Goal: Task Accomplishment & Management: Manage account settings

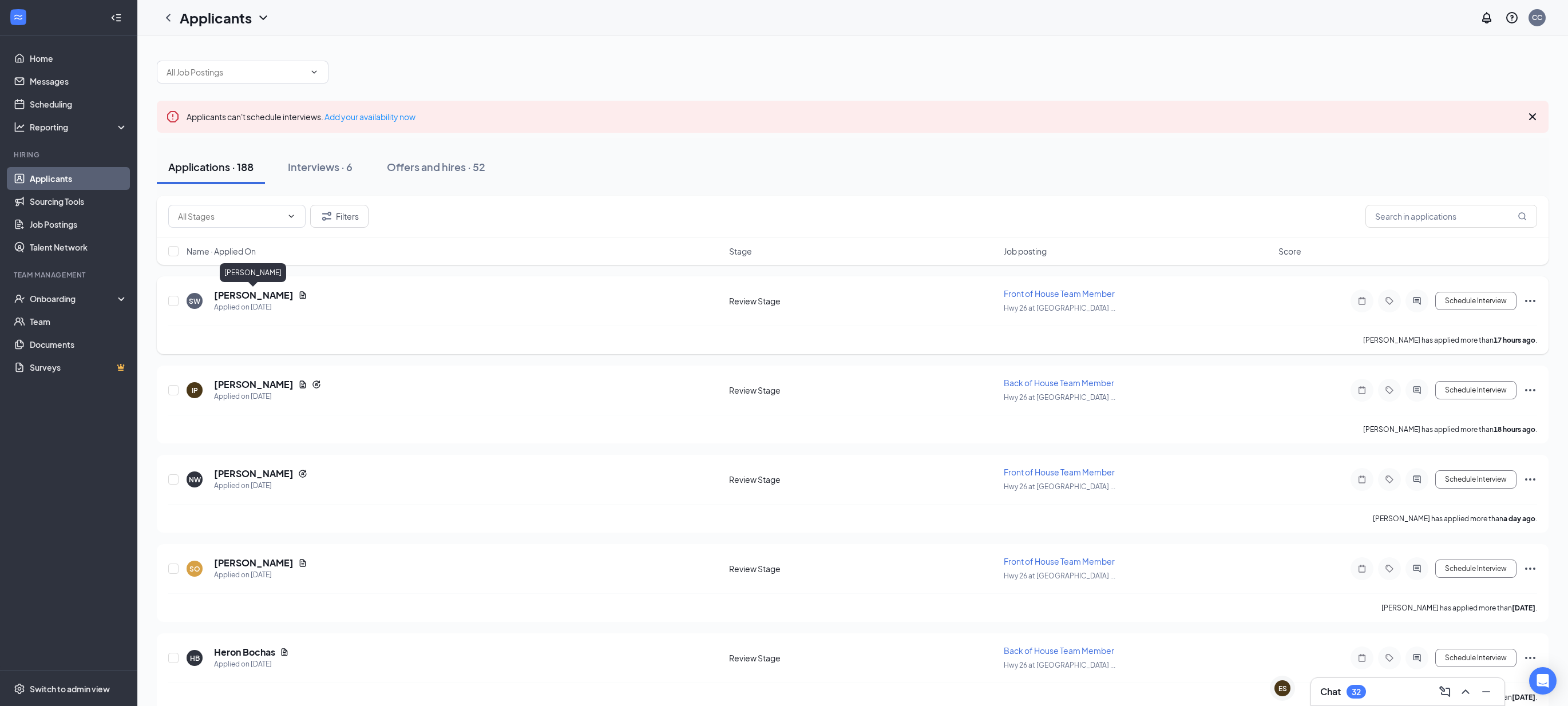
click at [242, 293] on h5 "[PERSON_NAME]" at bounding box center [254, 295] width 80 height 13
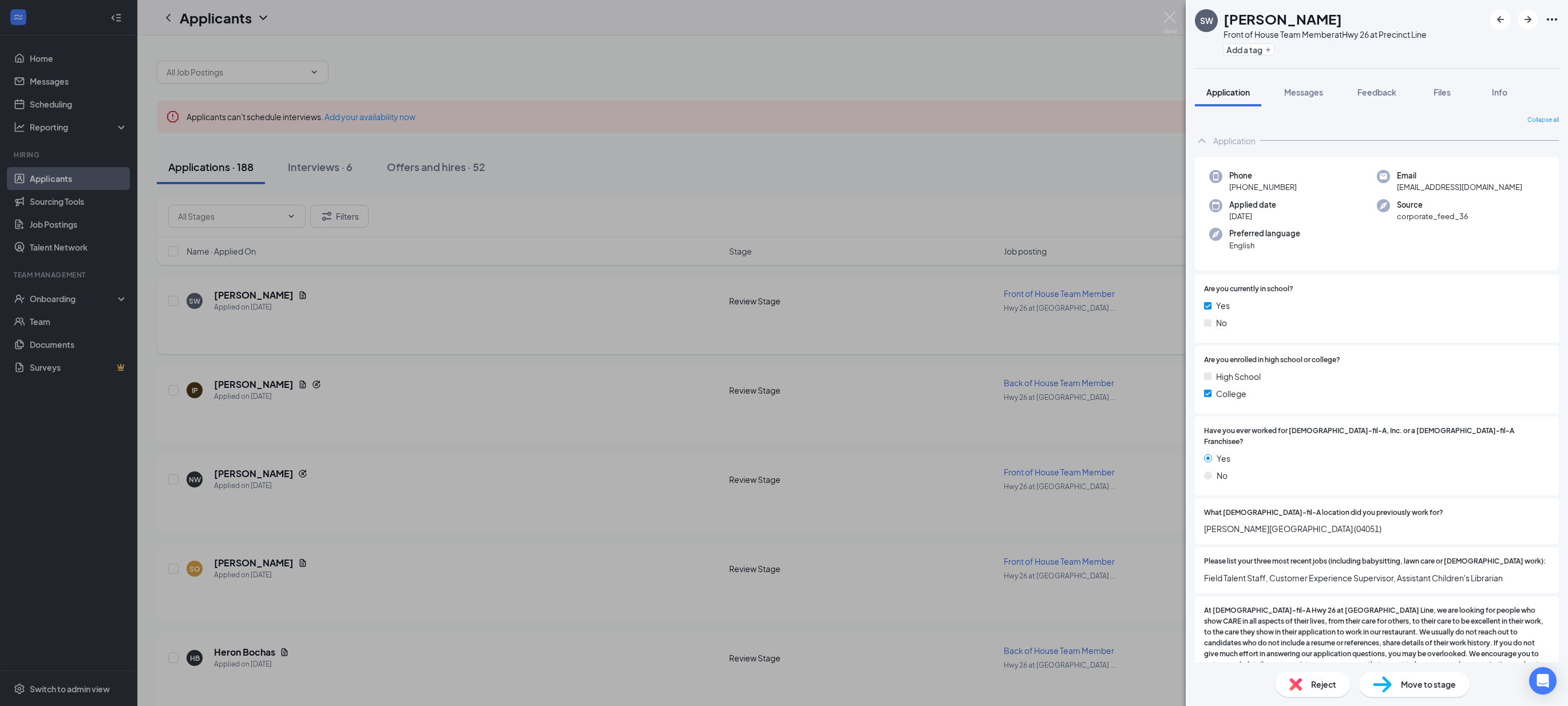
click at [525, 310] on div "SW [PERSON_NAME] Front of House Team Member at Hwy 26 at Precinct Line Add a ta…" at bounding box center [784, 353] width 1568 height 706
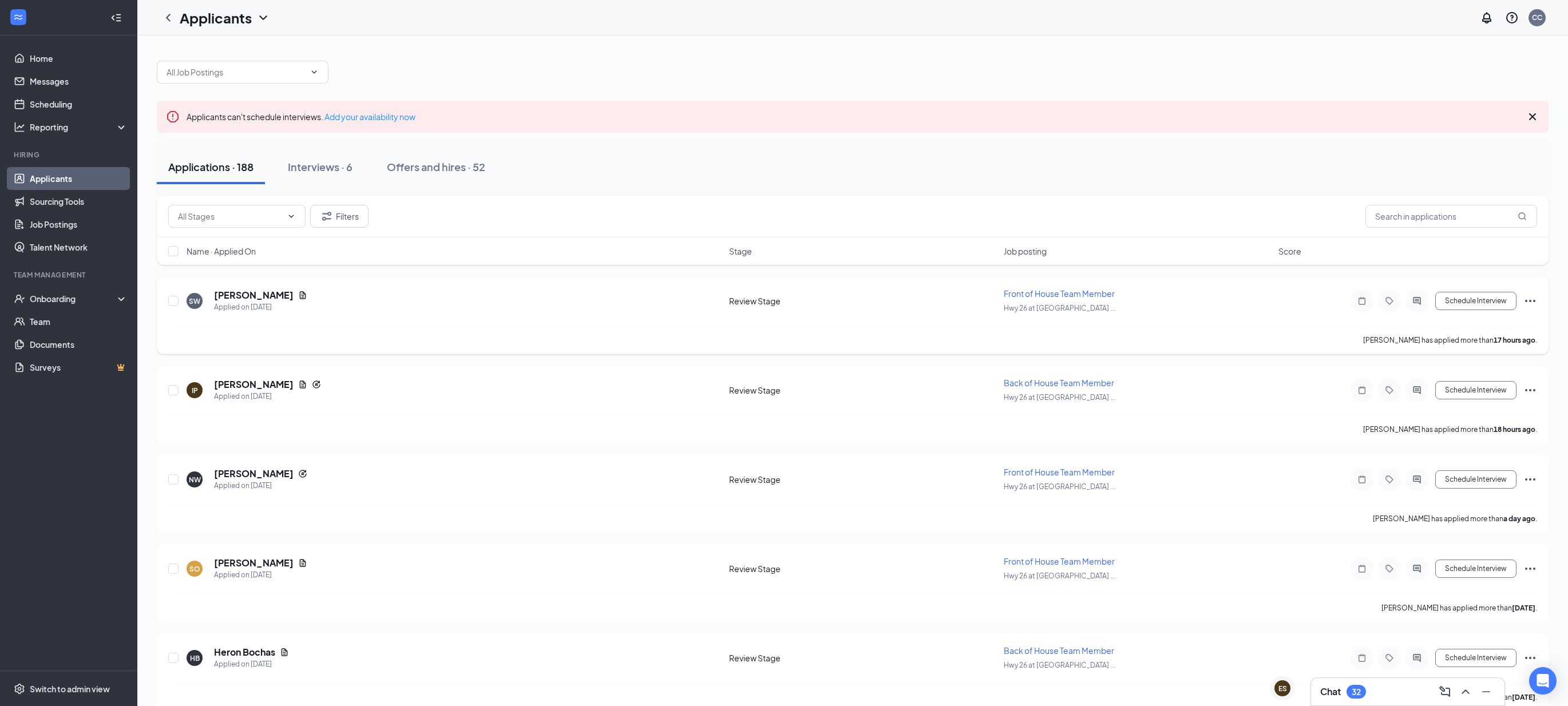
scroll to position [1, 0]
click at [274, 298] on h5 "[PERSON_NAME]" at bounding box center [254, 295] width 80 height 13
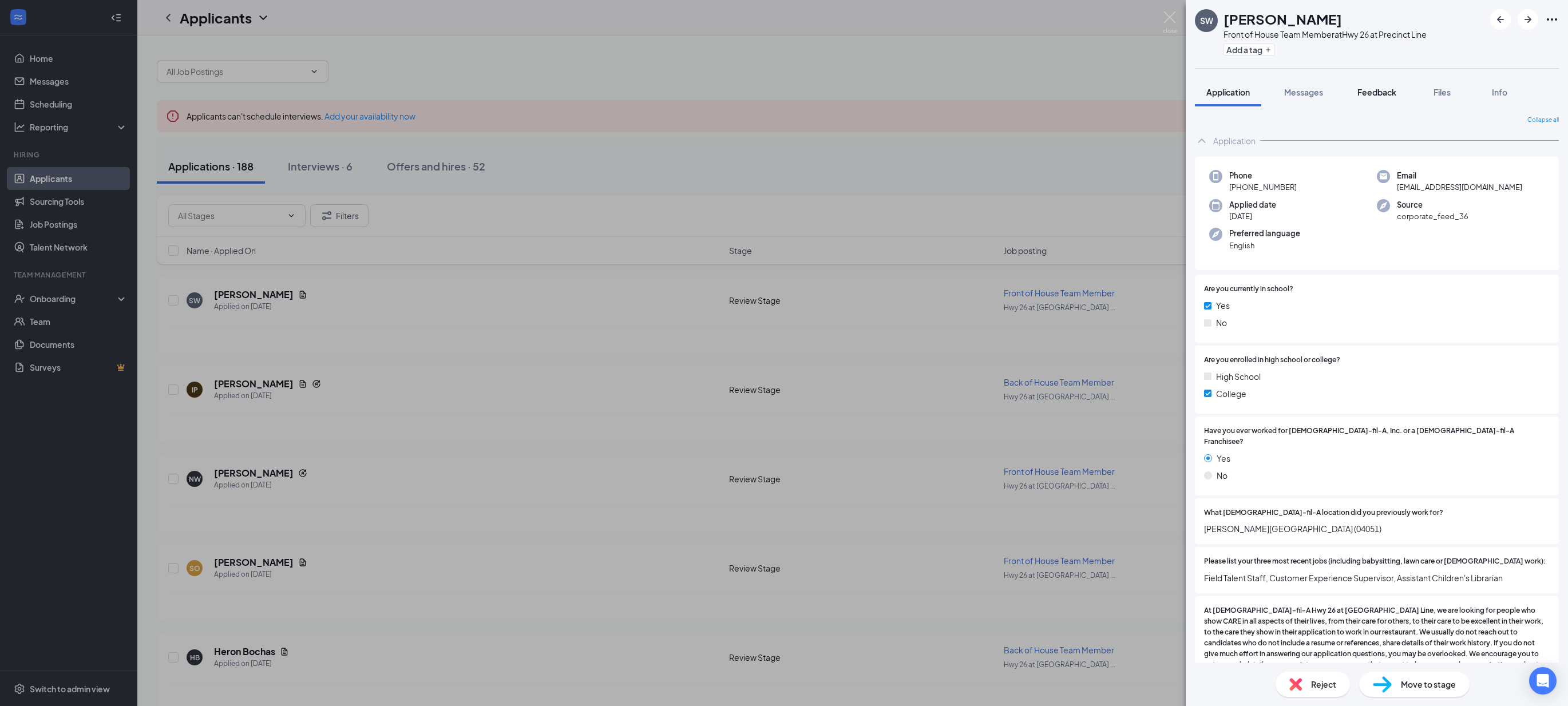
click at [1446, 91] on span "Files" at bounding box center [1442, 92] width 17 height 10
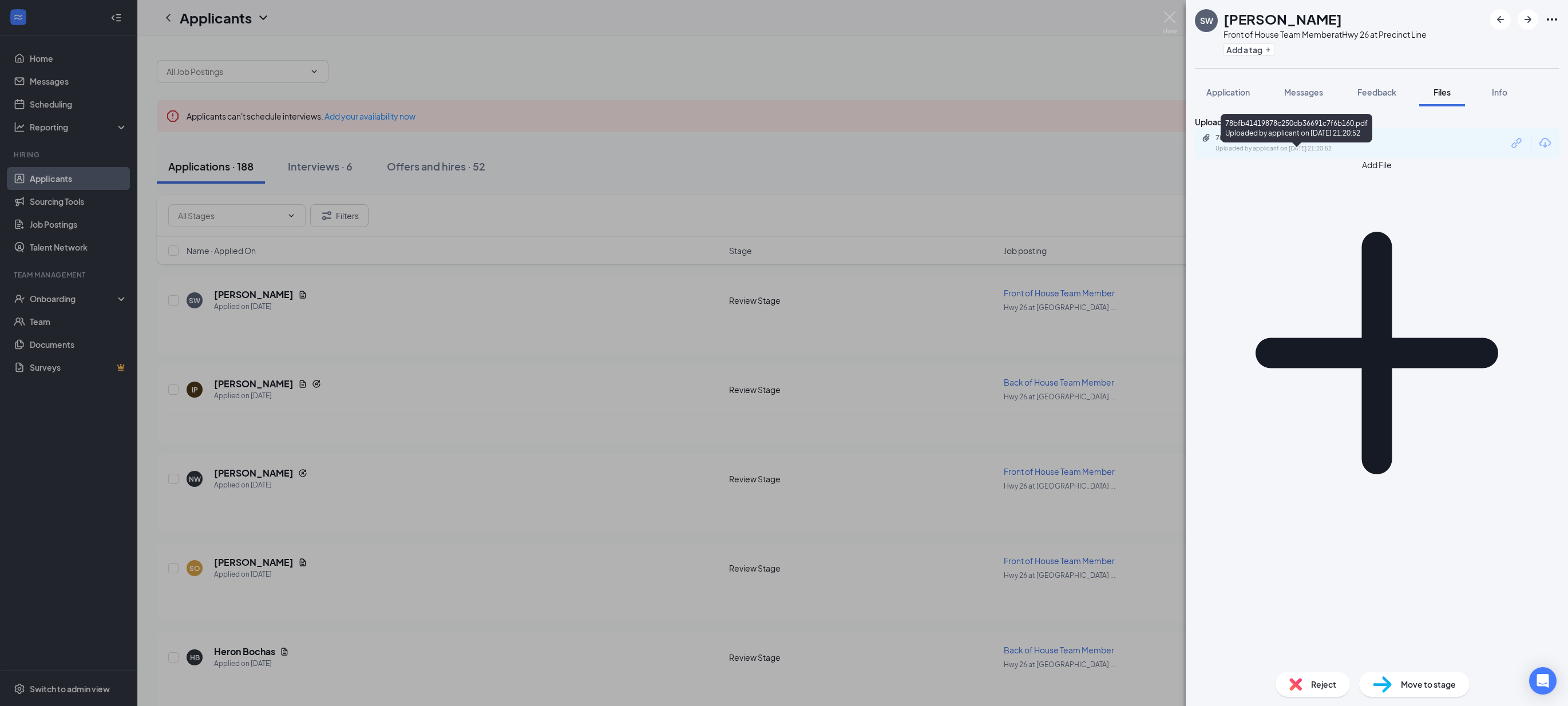
click at [1315, 153] on div "Uploaded by applicant on [DATE] 21:20:52" at bounding box center [1301, 149] width 172 height 9
click at [1244, 93] on span "Application" at bounding box center [1228, 92] width 43 height 10
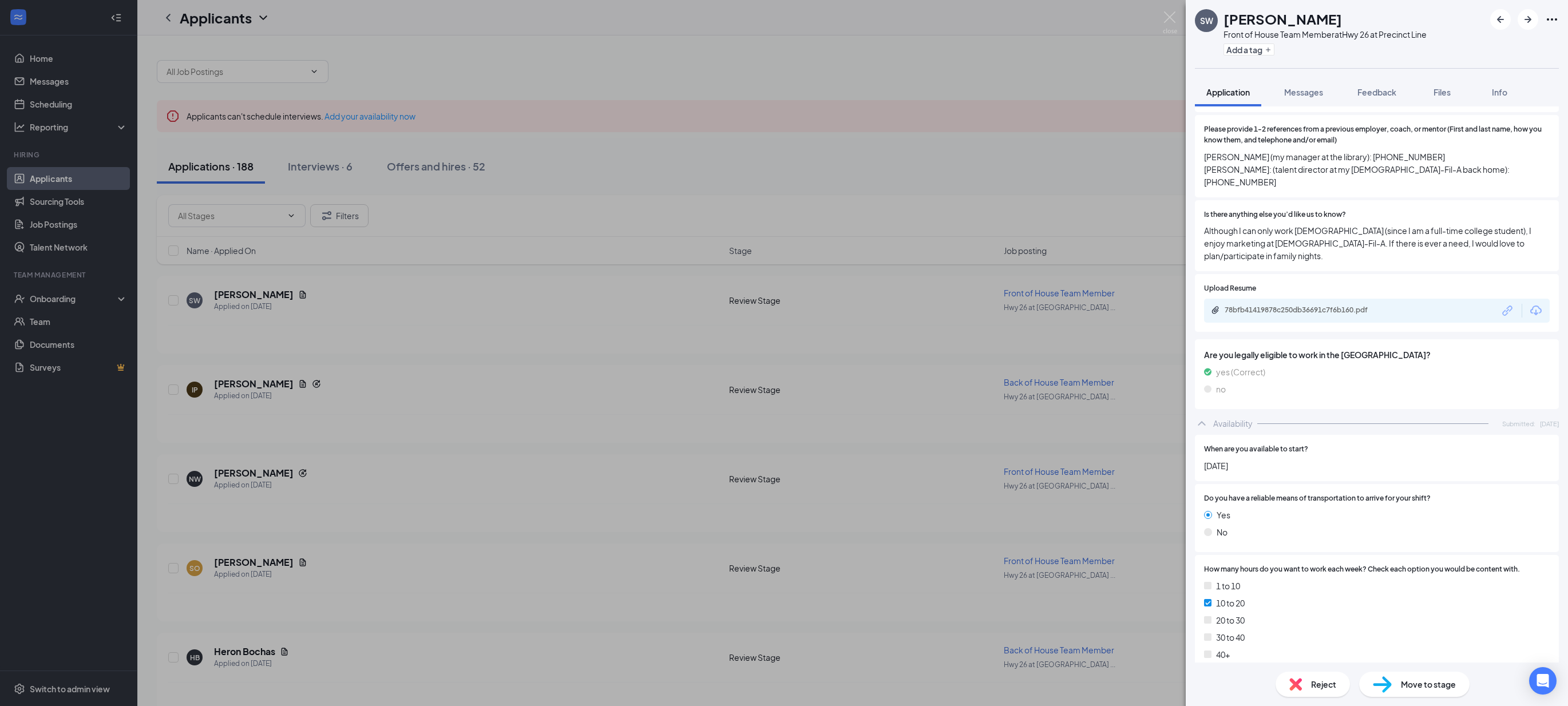
scroll to position [993, 0]
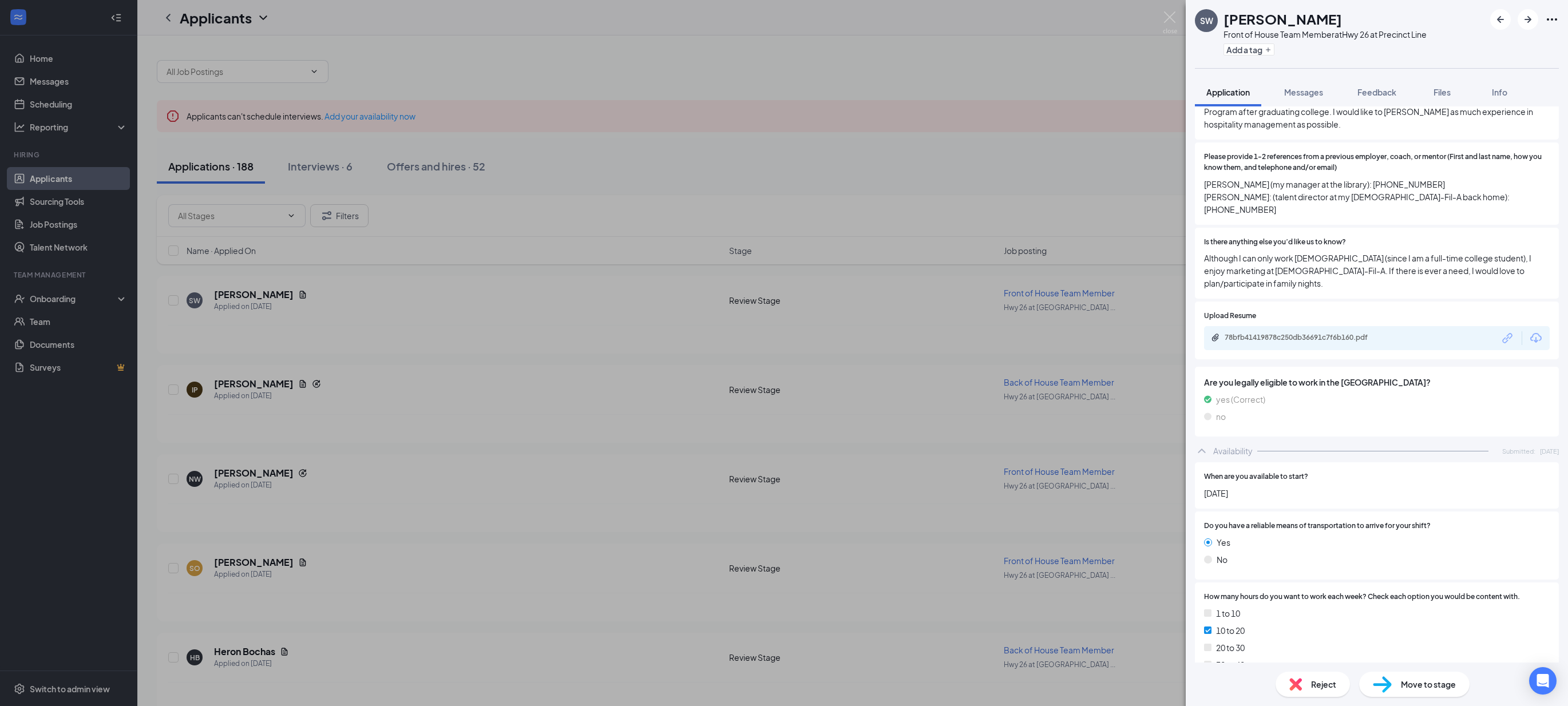
click at [1401, 511] on div "Do you have a reliable means of transportation to arrive for your shift? Yes No" at bounding box center [1377, 545] width 364 height 68
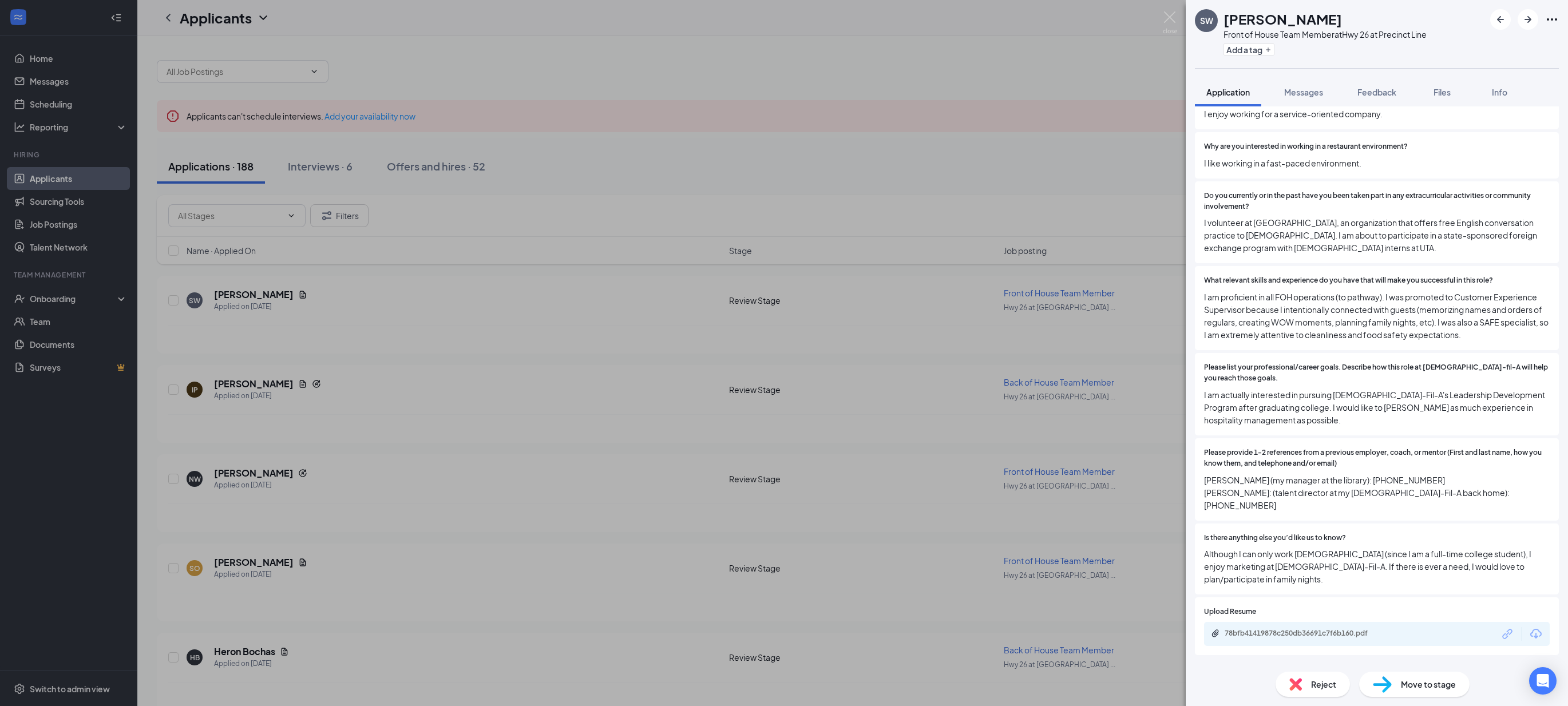
scroll to position [579, 0]
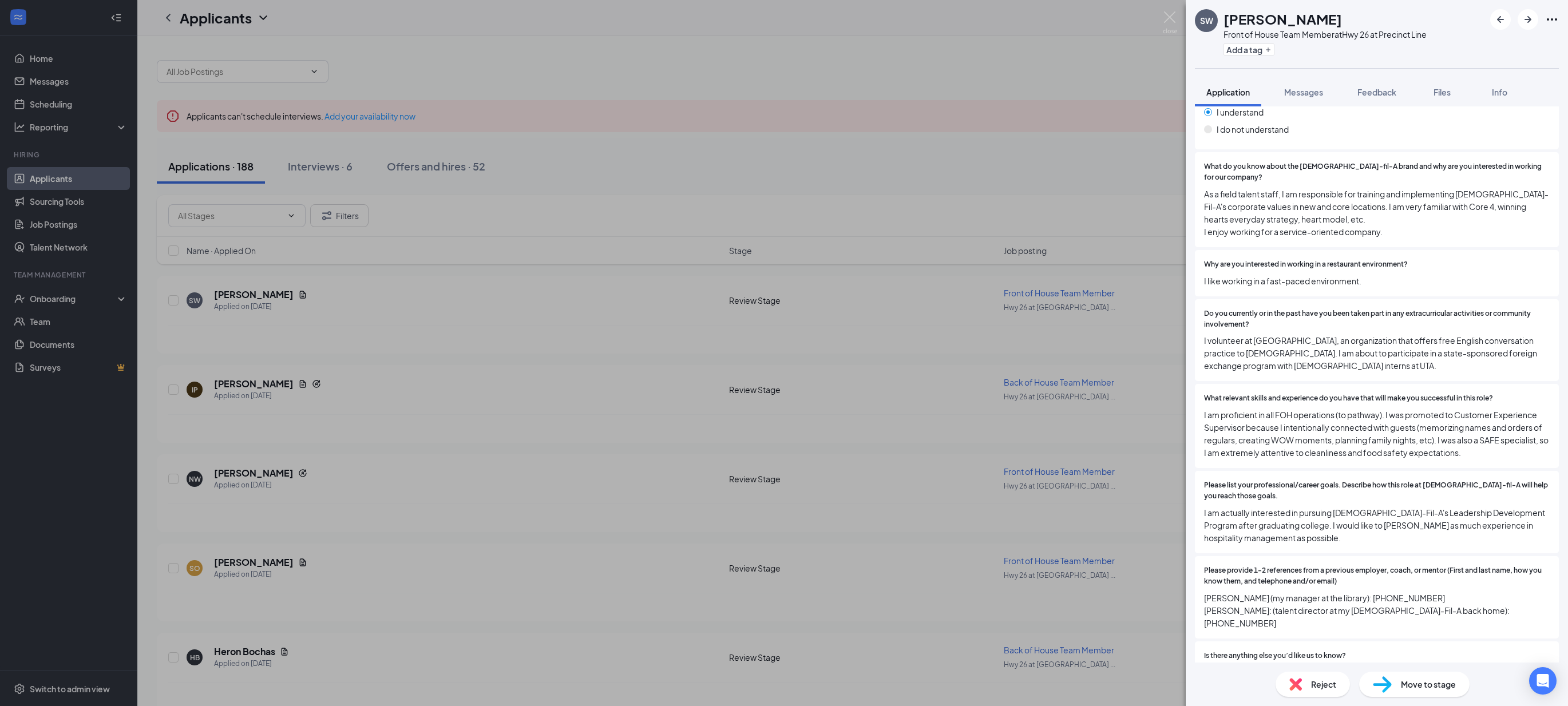
click at [506, 251] on div "SW [PERSON_NAME] Front of House Team Member at Hwy 26 at Precinct Line Add a ta…" at bounding box center [784, 353] width 1568 height 706
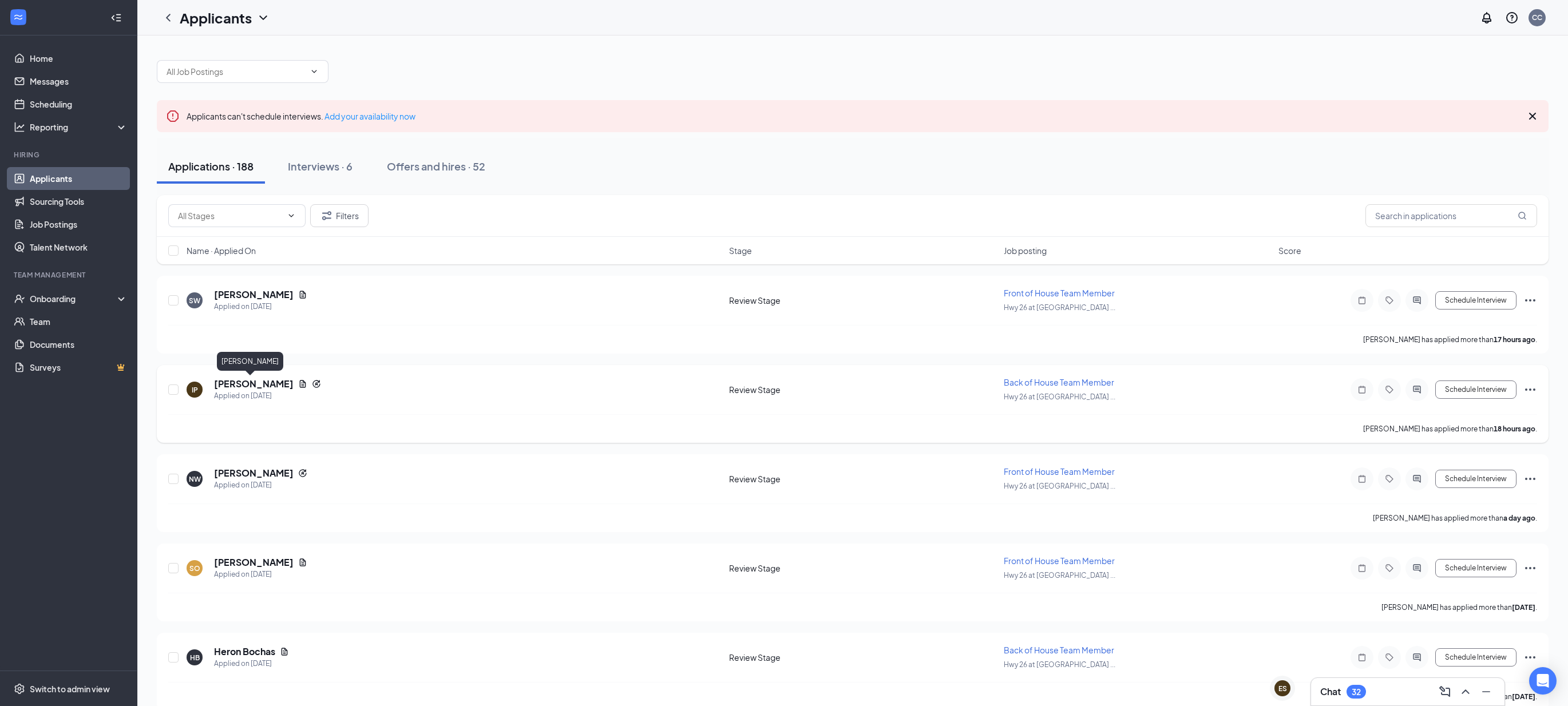
click at [256, 386] on h5 "[PERSON_NAME]" at bounding box center [254, 383] width 80 height 13
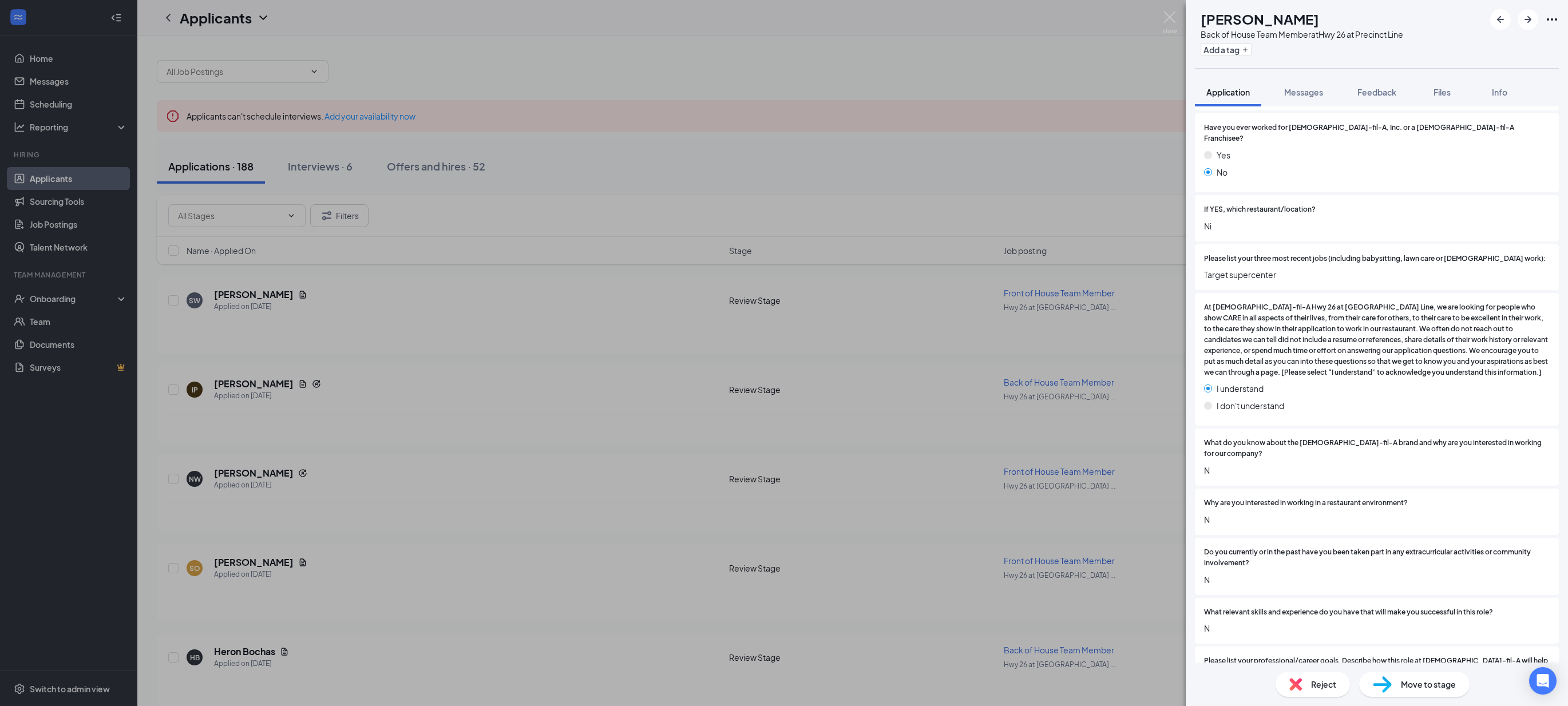
scroll to position [571, 0]
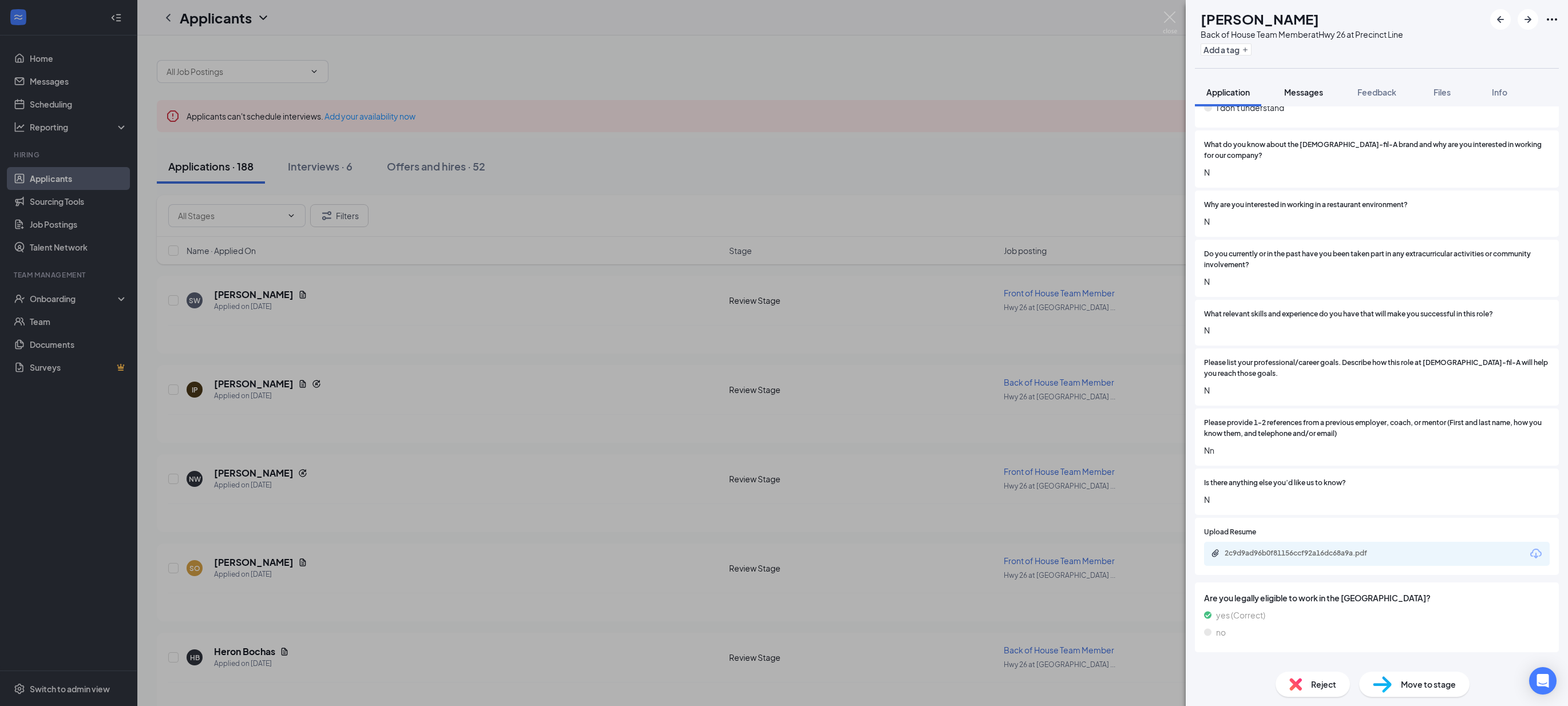
click at [1301, 91] on span "Messages" at bounding box center [1304, 92] width 39 height 10
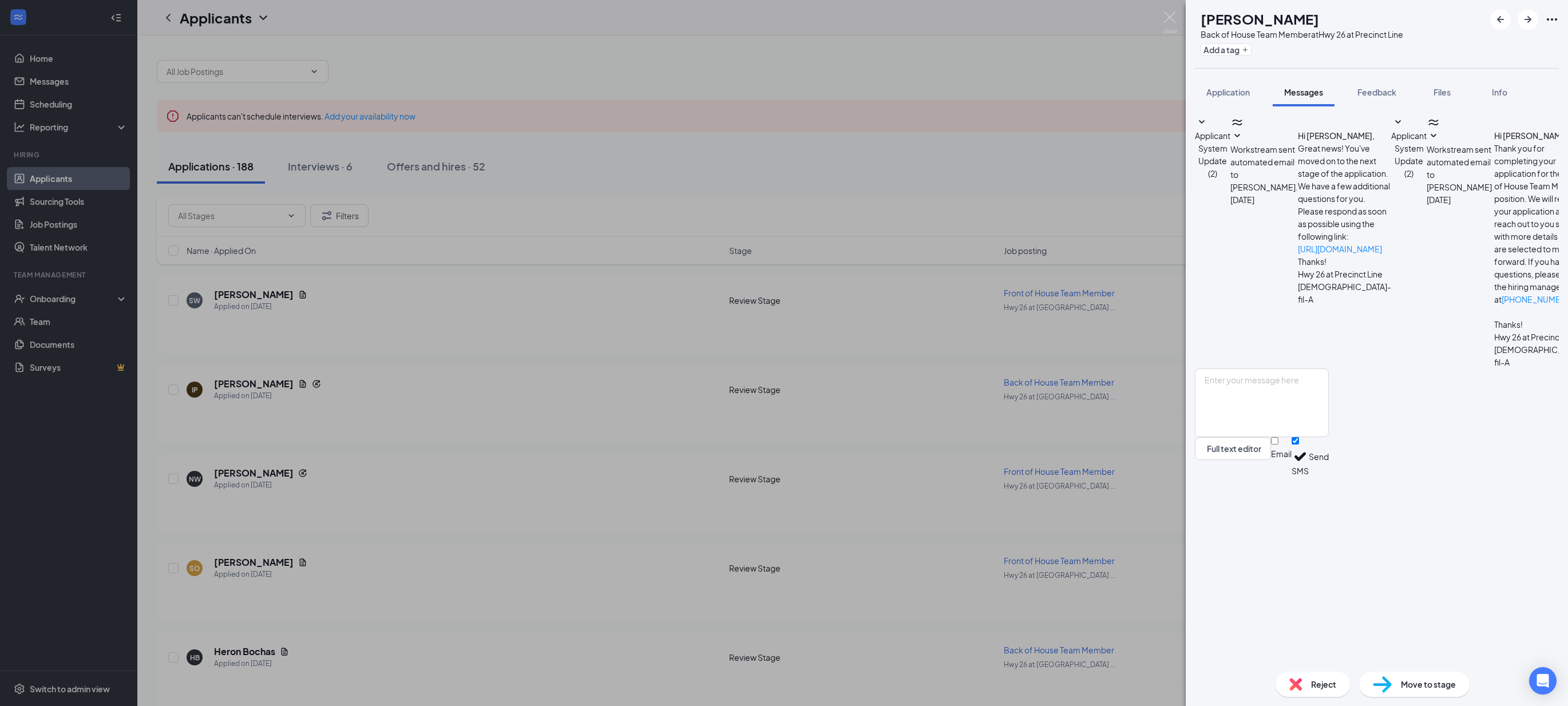
click at [958, 130] on div "IP [PERSON_NAME] Back of House Team Member at Hwy 26 at Precinct Line Add a tag…" at bounding box center [784, 353] width 1568 height 706
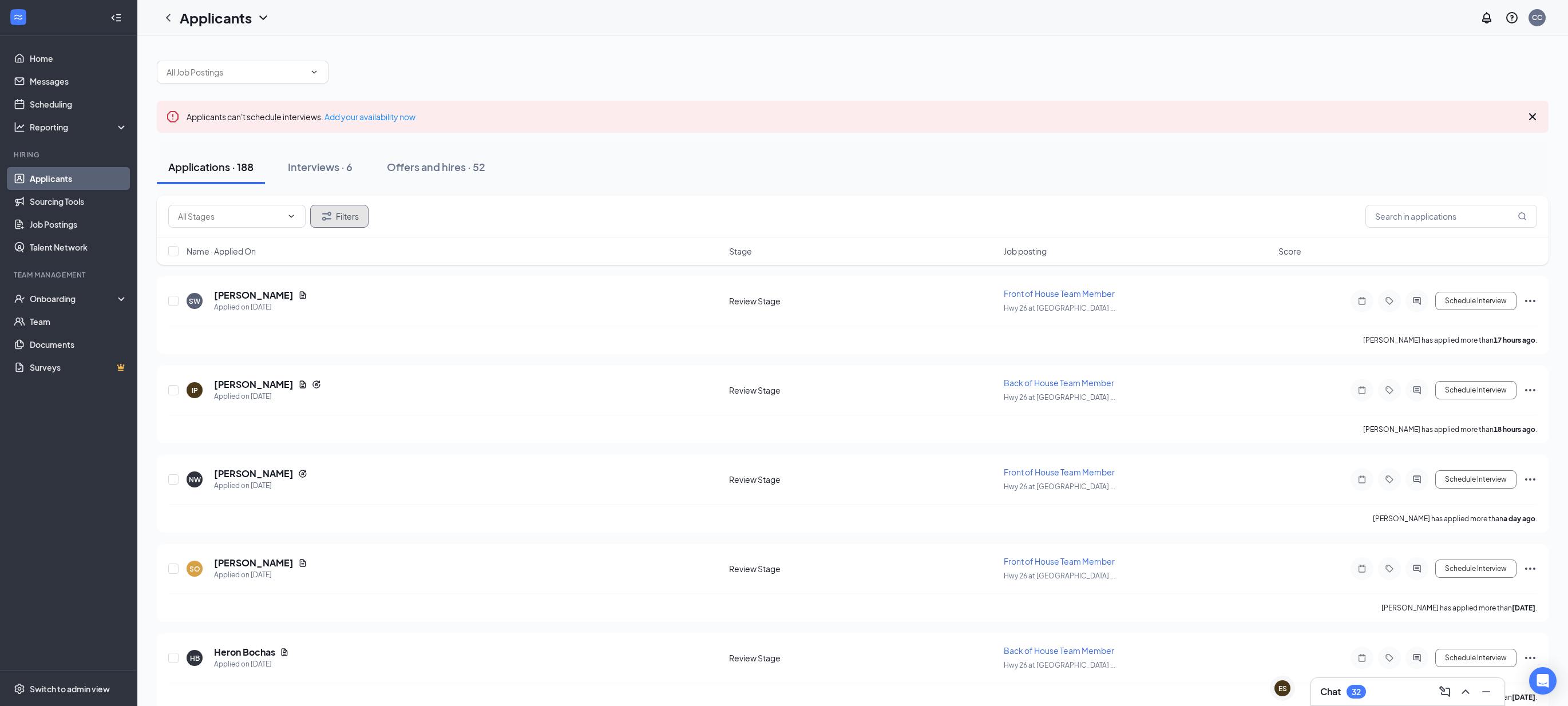
click at [341, 224] on button "Filters" at bounding box center [340, 217] width 58 height 23
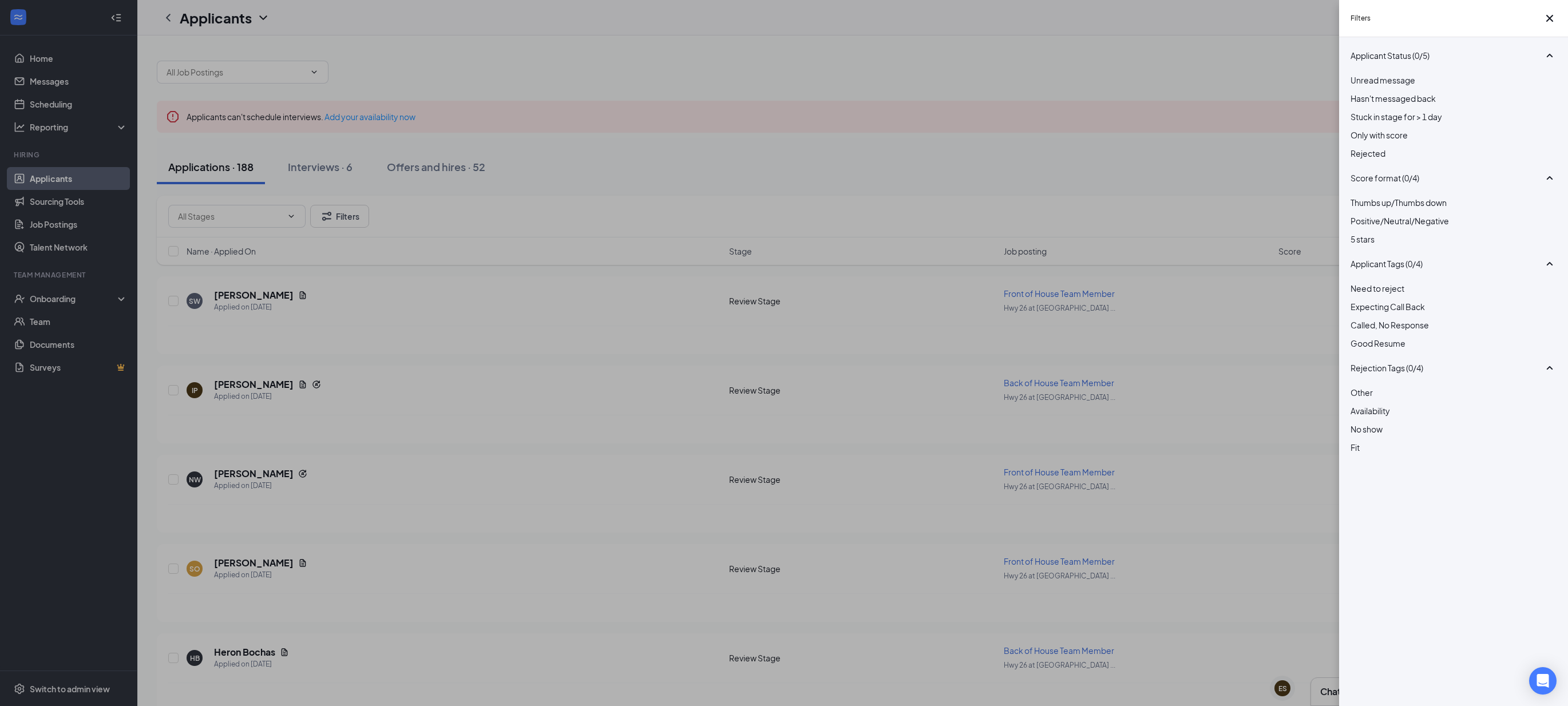
click at [1397, 349] on span "Good Resume" at bounding box center [1378, 343] width 55 height 10
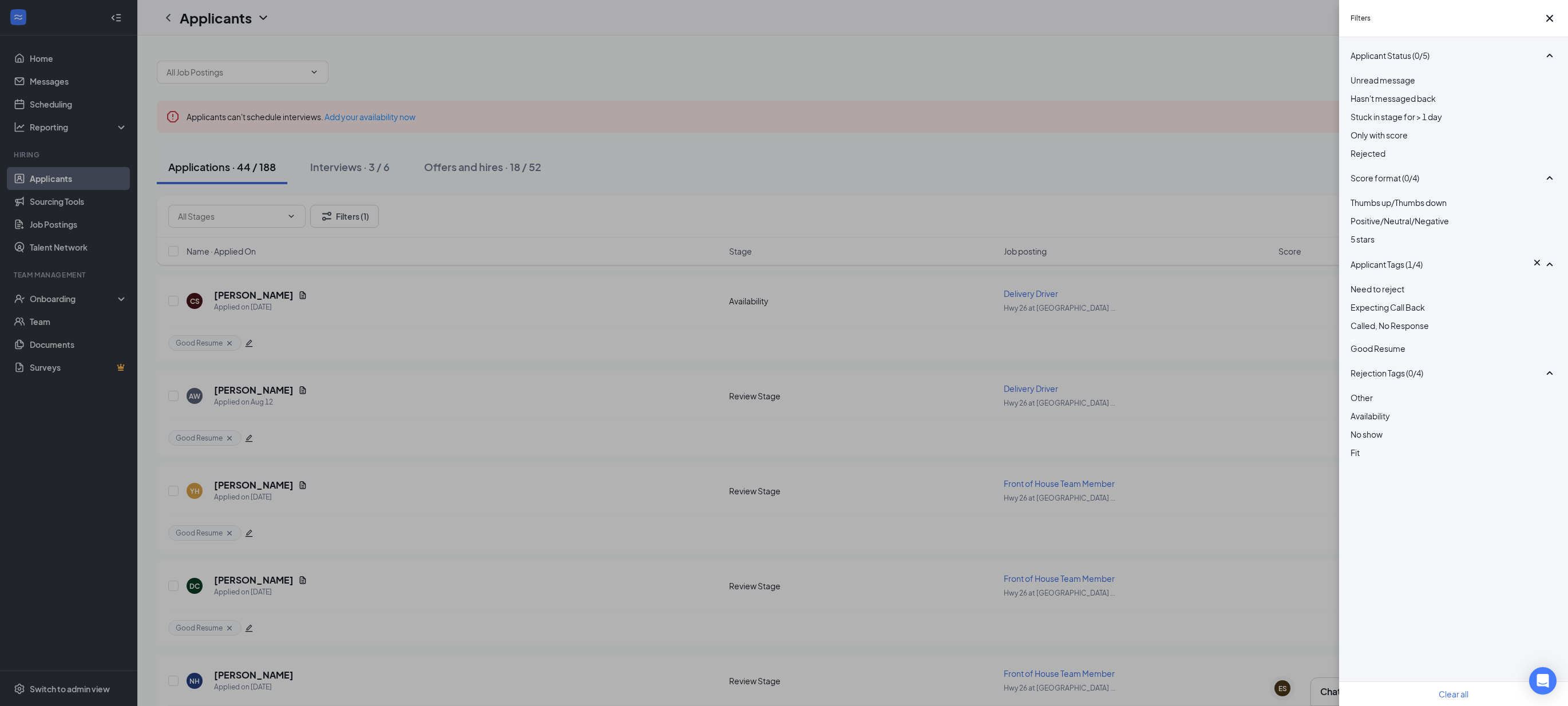
click at [1397, 354] on span "Good Resume" at bounding box center [1378, 348] width 55 height 10
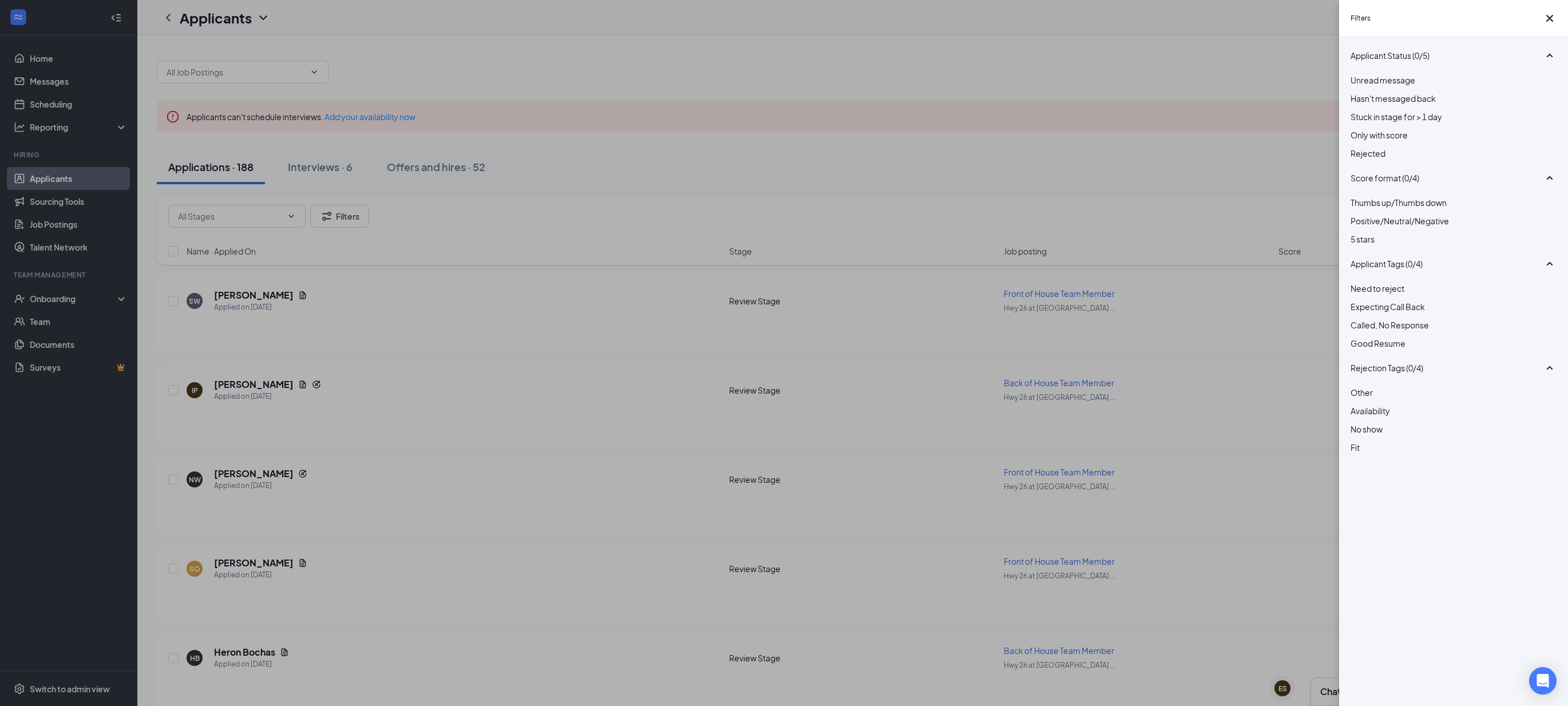
click at [1396, 312] on span "Expecting Call Back" at bounding box center [1388, 306] width 74 height 10
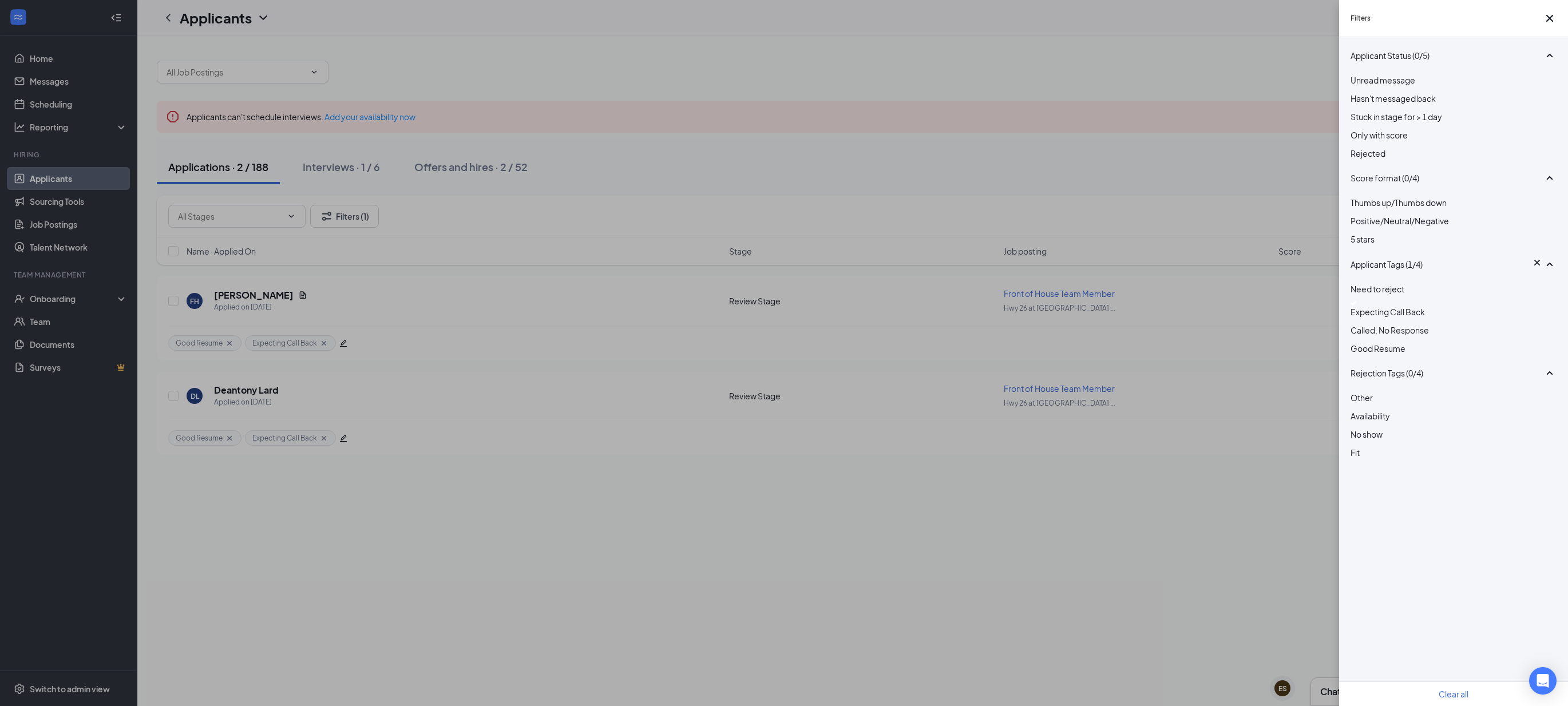
click at [1396, 317] on span "Expecting Call Back" at bounding box center [1388, 312] width 74 height 10
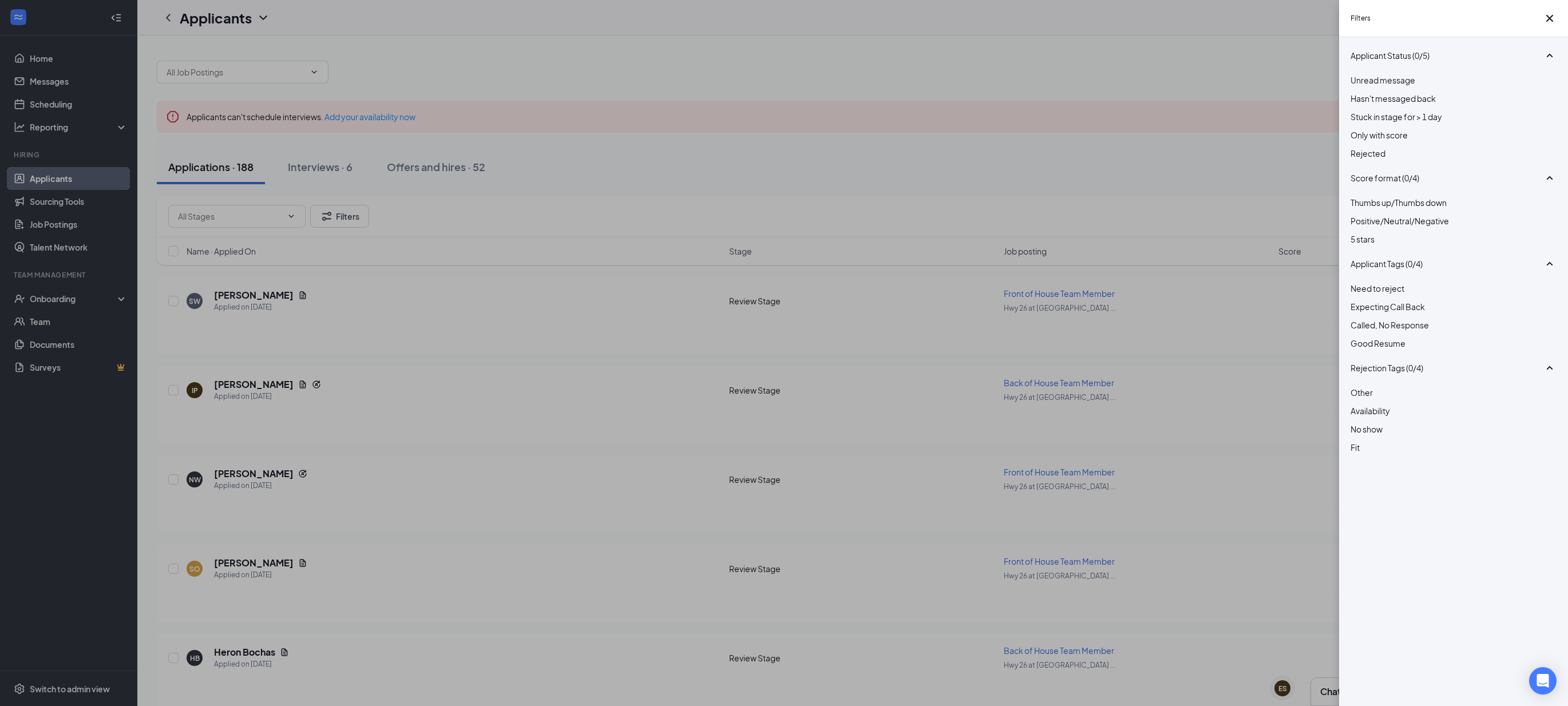
click at [1391, 293] on span "Need to reject" at bounding box center [1377, 288] width 54 height 10
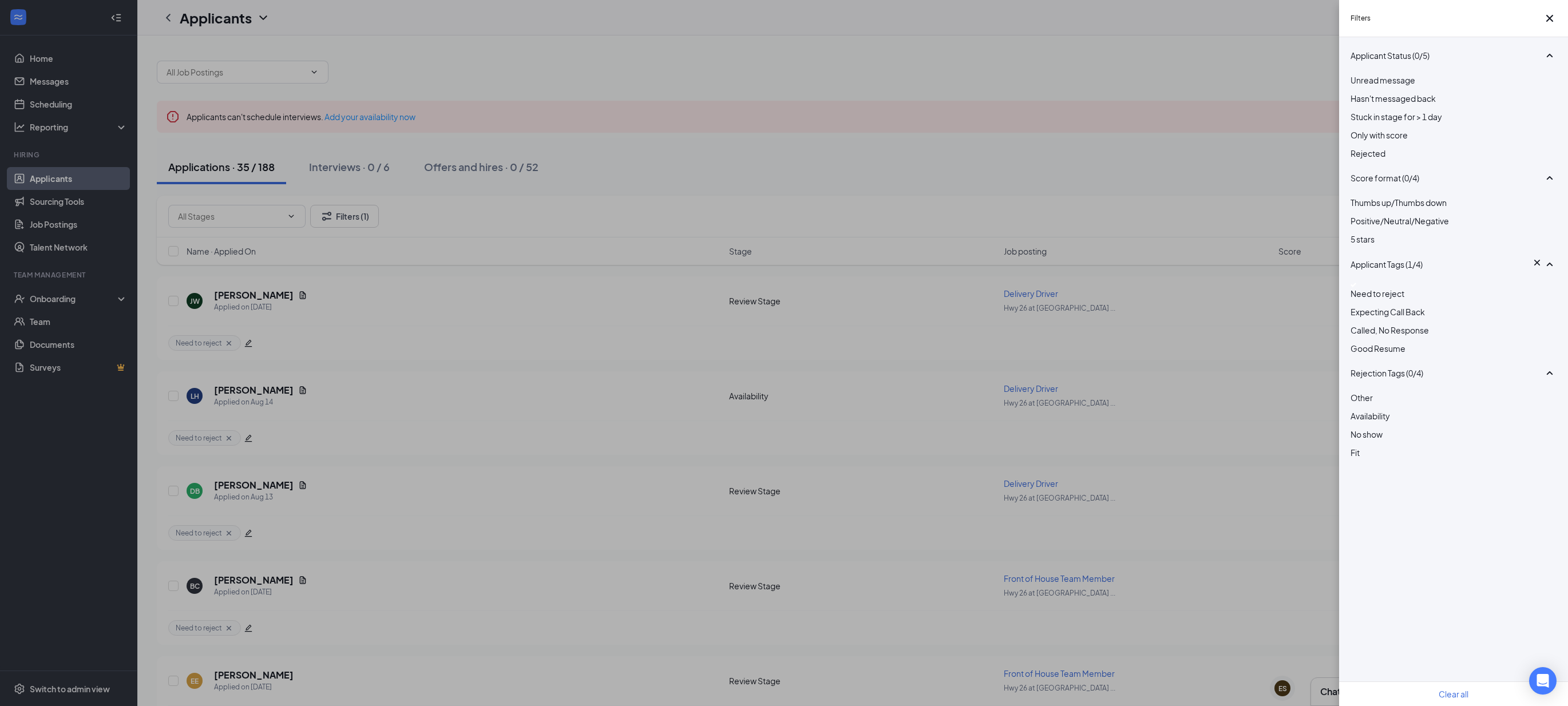
click at [1391, 299] on span "Need to reject" at bounding box center [1377, 293] width 54 height 10
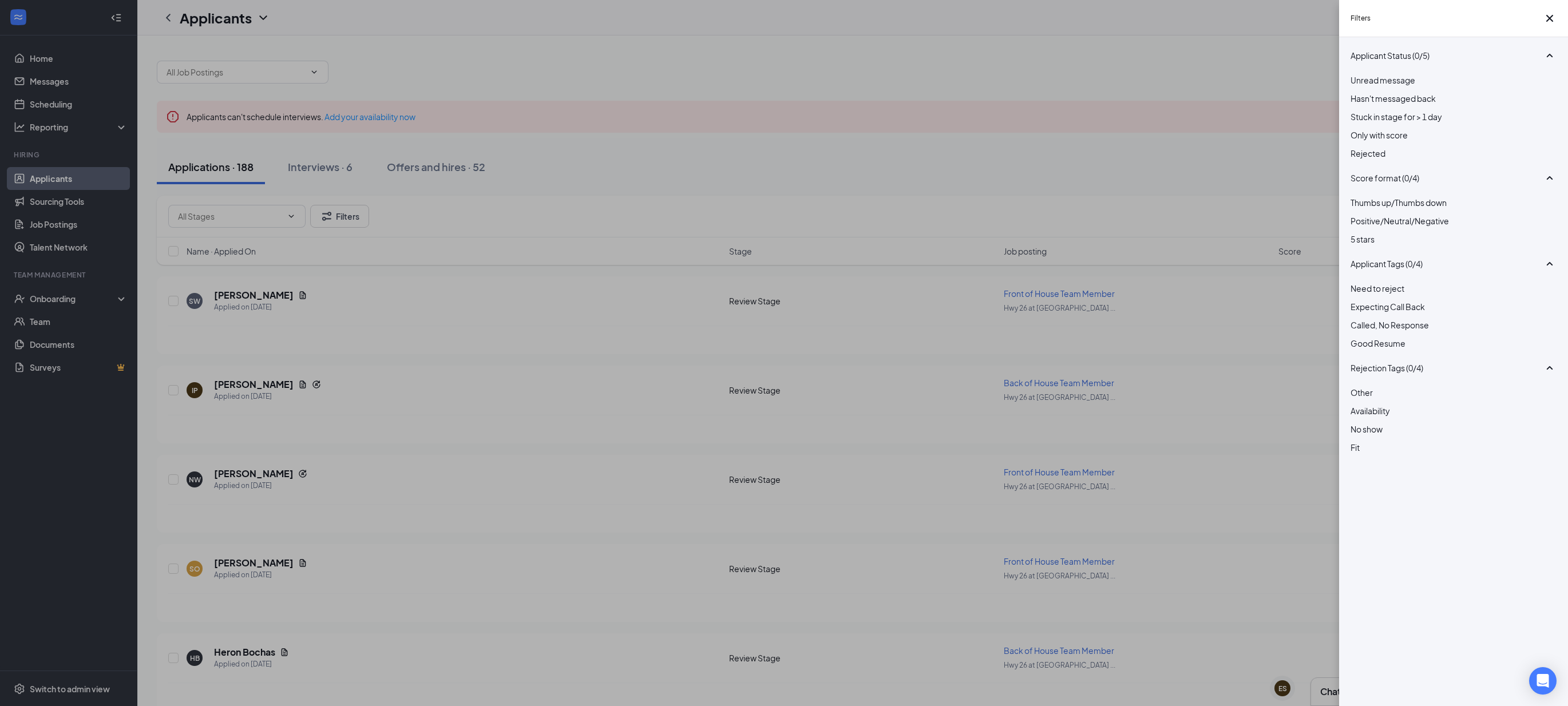
click at [1391, 349] on span "Good Resume" at bounding box center [1378, 343] width 55 height 10
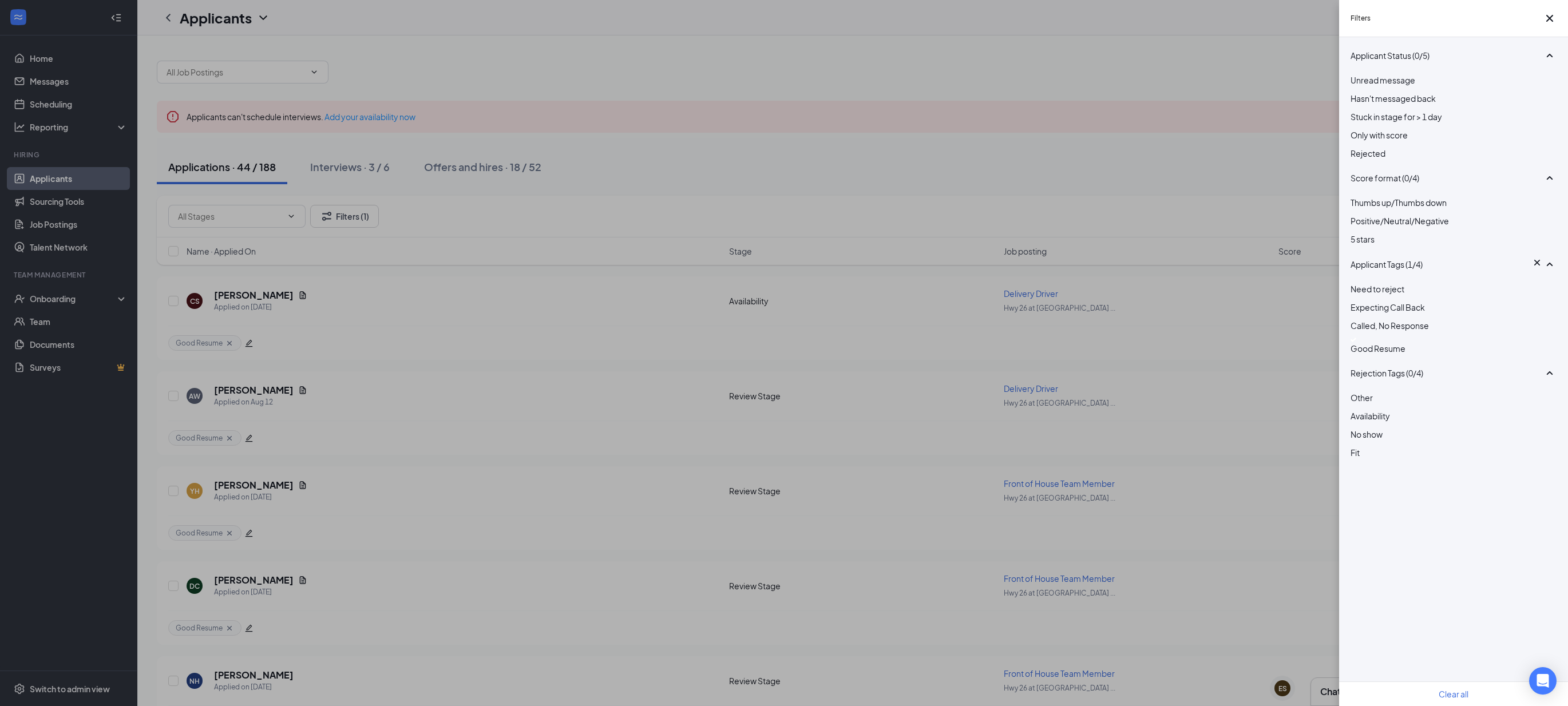
drag, startPoint x: 468, startPoint y: 367, endPoint x: 394, endPoint y: 346, distance: 76.9
click at [467, 367] on div "Filters Applicant Status (0/5) Unread message Hasn't messaged back Stuck in sta…" at bounding box center [784, 353] width 1568 height 706
click at [263, 290] on div "Filters Applicant Status (0/5) Unread message Hasn't messaged back Stuck in sta…" at bounding box center [784, 353] width 1568 height 706
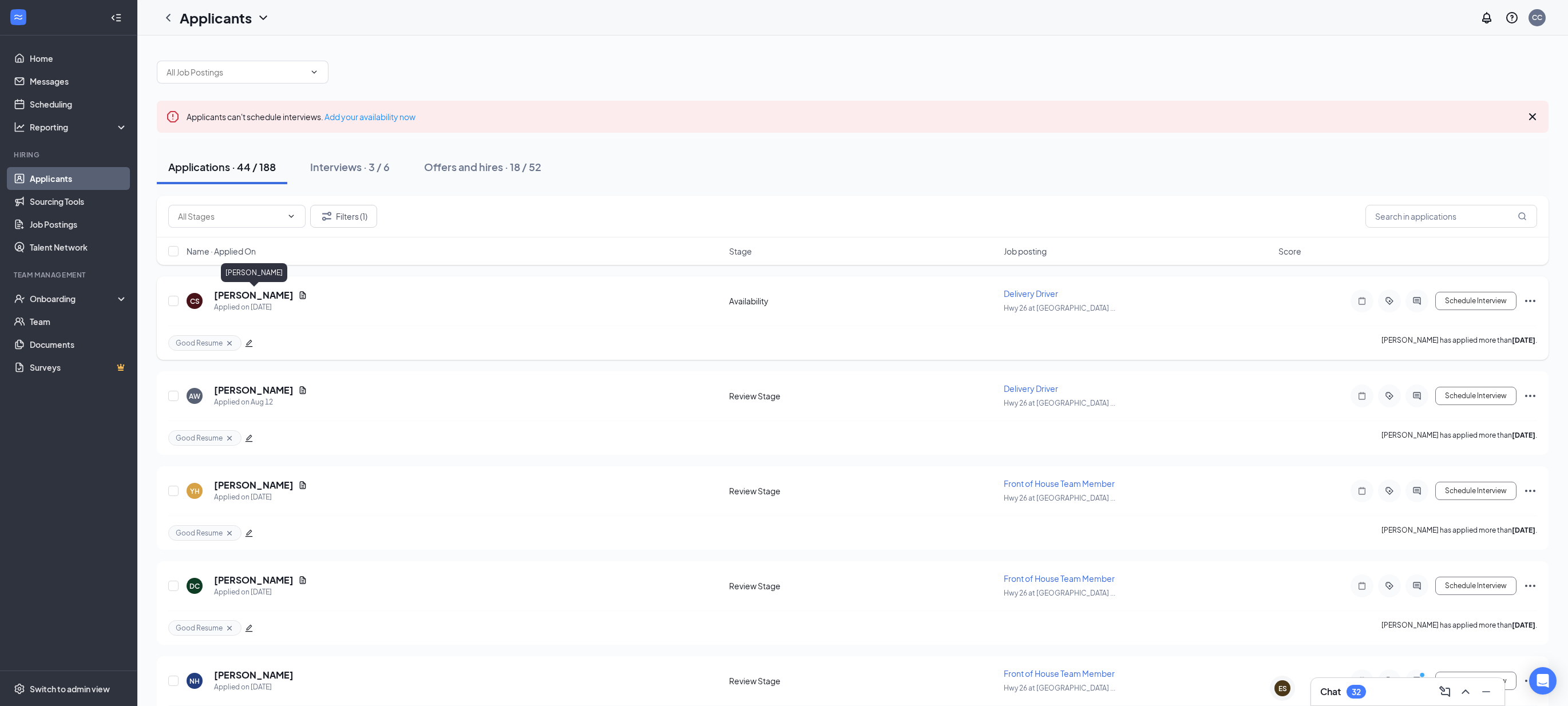
click at [270, 299] on h5 "[PERSON_NAME]" at bounding box center [254, 295] width 80 height 13
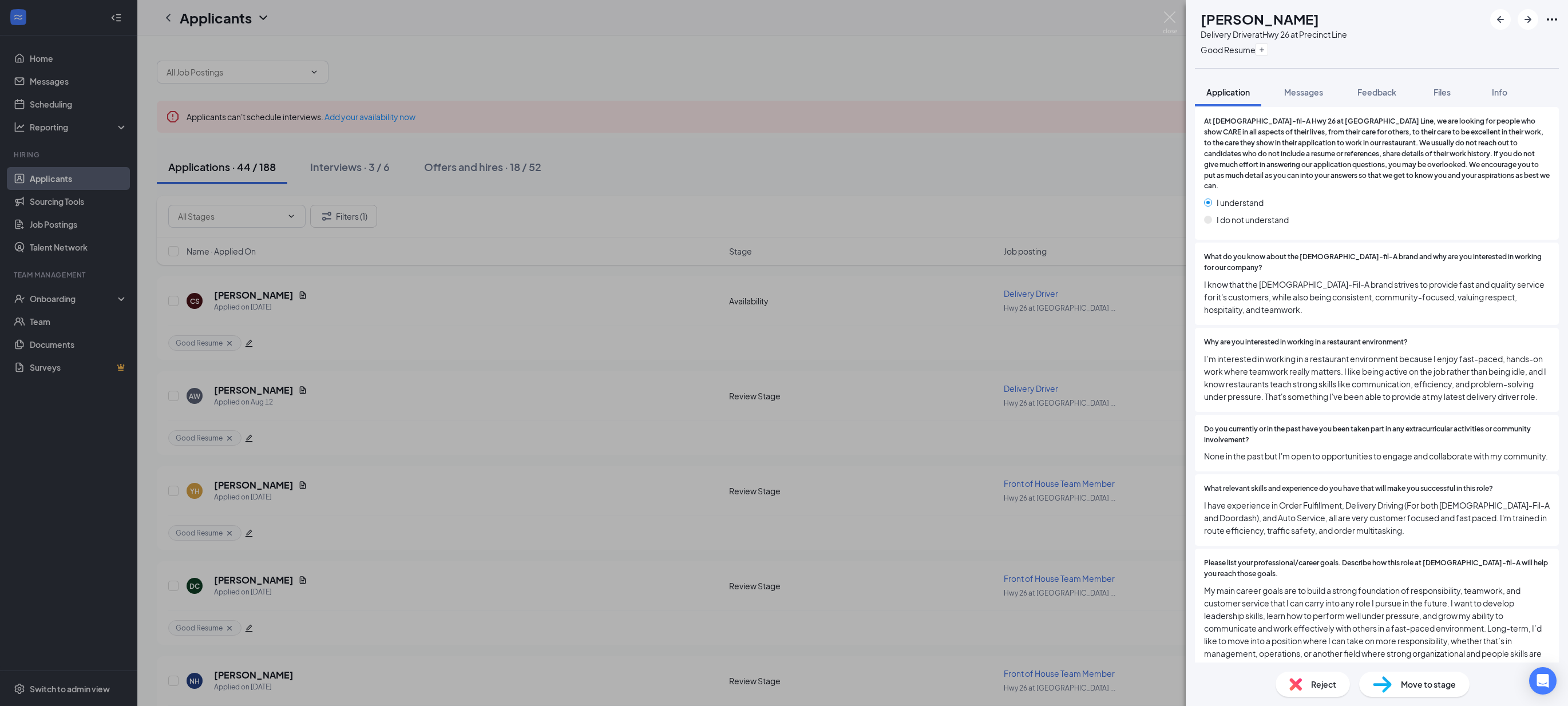
scroll to position [567, 0]
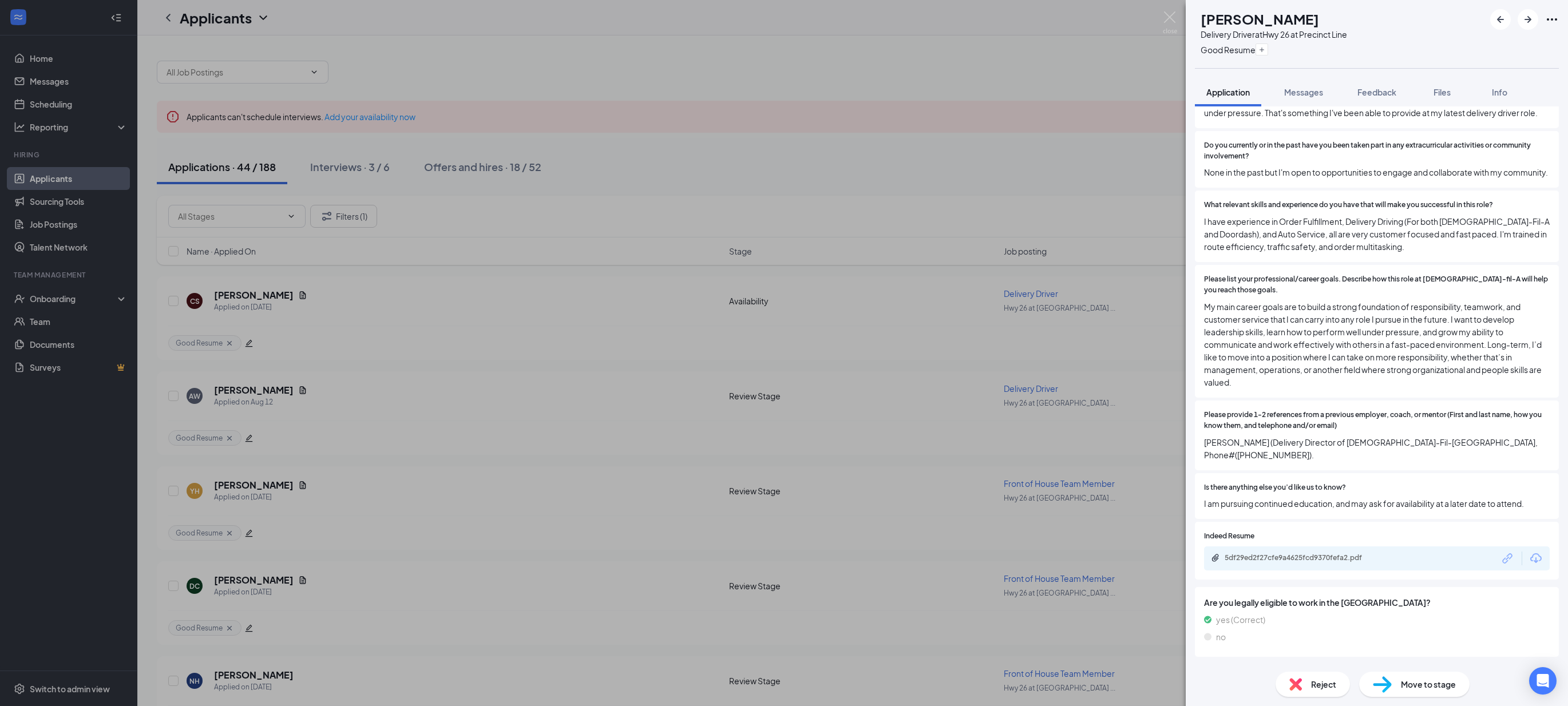
click at [1250, 665] on div "Availability" at bounding box center [1233, 671] width 40 height 12
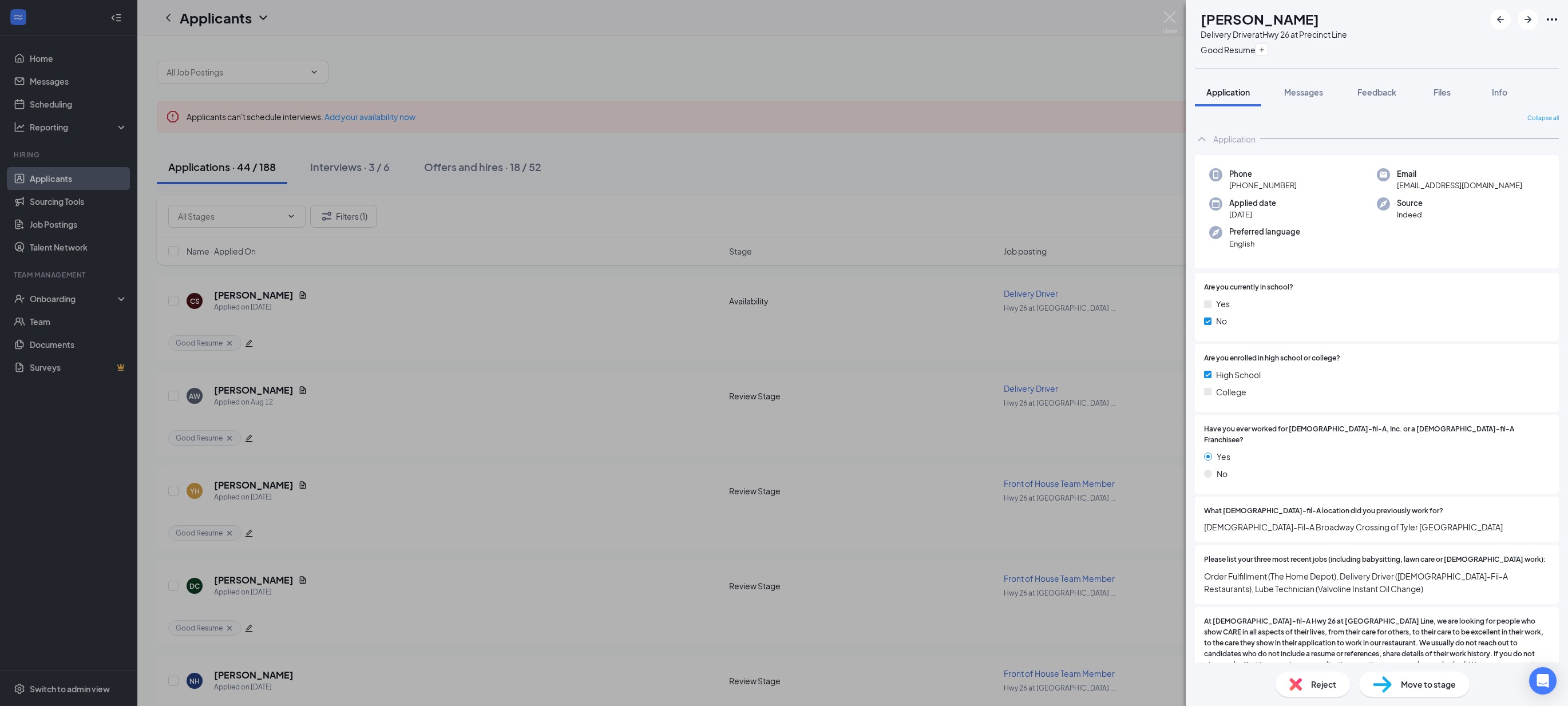
scroll to position [2, 0]
click at [1297, 102] on button "Messages" at bounding box center [1304, 92] width 62 height 29
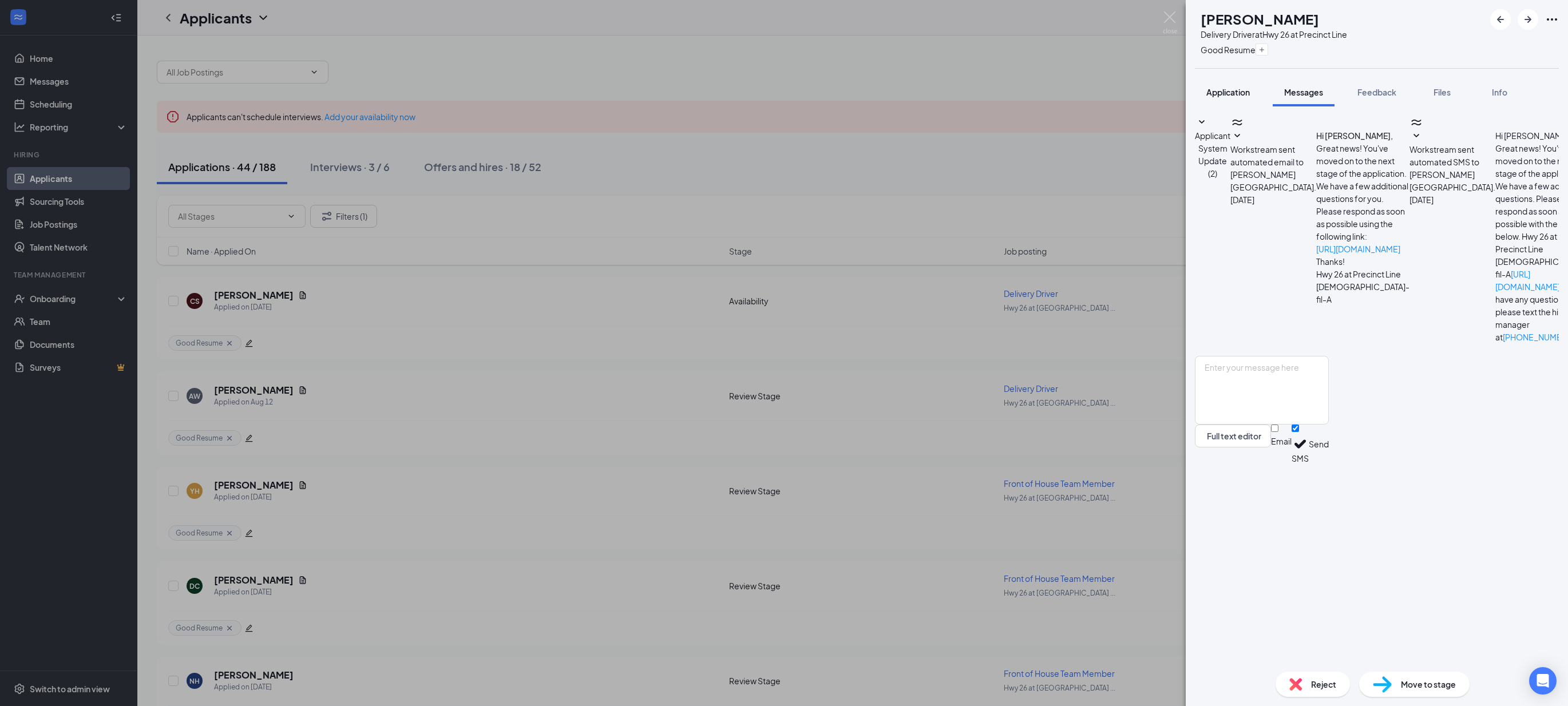
click at [1235, 94] on span "Application" at bounding box center [1228, 92] width 43 height 10
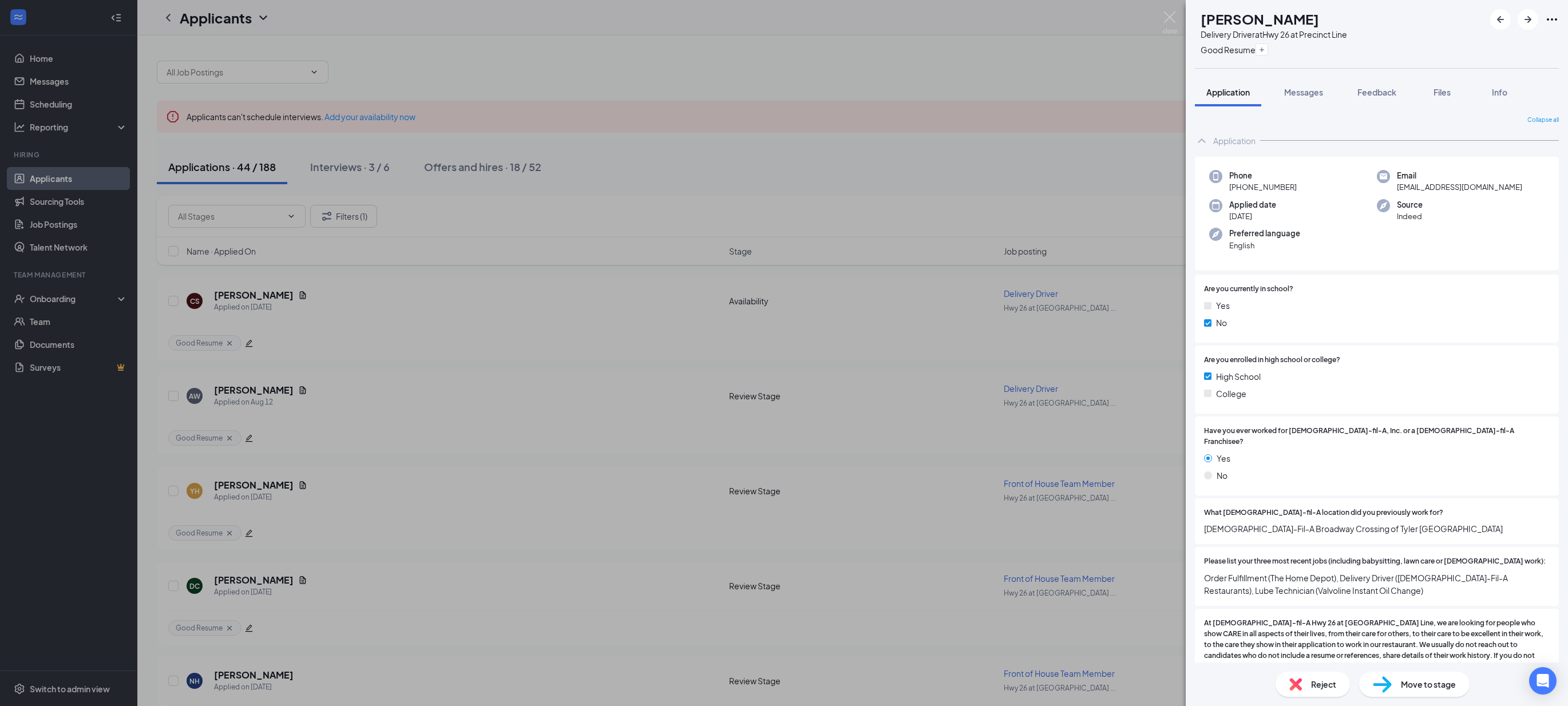
click at [809, 347] on div "CS [PERSON_NAME] Delivery Driver at Hwy 26 at Precinct Line Good Resume Applica…" at bounding box center [784, 353] width 1568 height 706
